Goal: Task Accomplishment & Management: Use online tool/utility

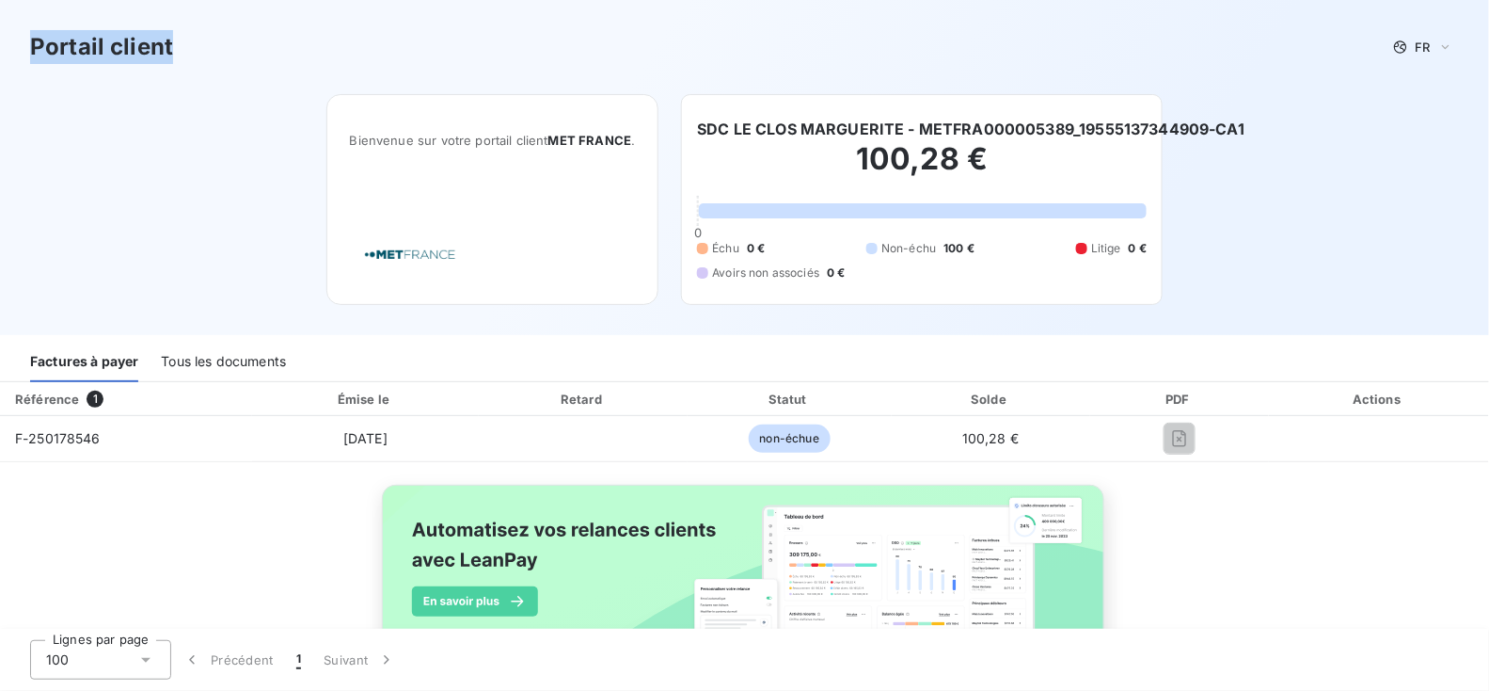
drag, startPoint x: 166, startPoint y: 47, endPoint x: 30, endPoint y: 42, distance: 135.6
click at [30, 42] on div "Portail client FR" at bounding box center [744, 47] width 1429 height 34
copy h3 "Portail client"
